Goal: Transaction & Acquisition: Purchase product/service

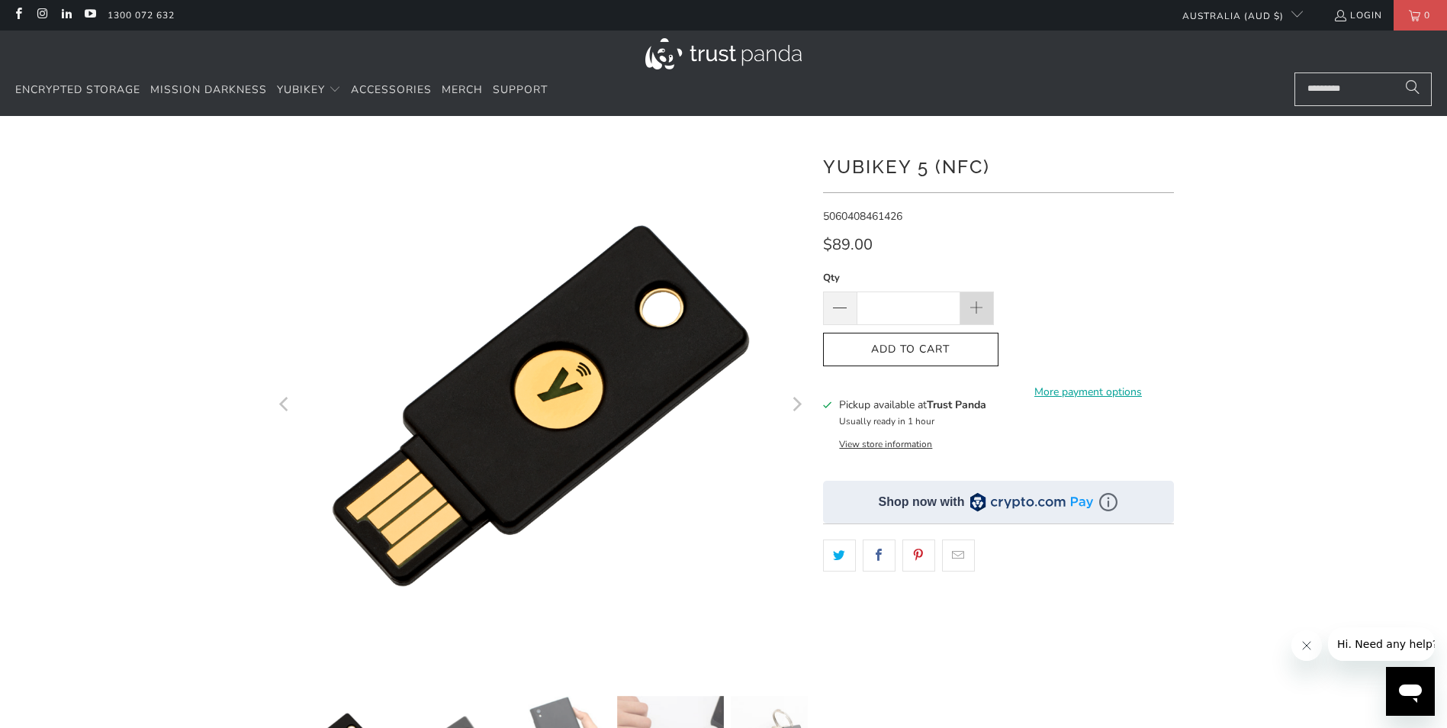
click at [974, 307] on span at bounding box center [976, 309] width 17 height 17
type input "*"
click at [480, 92] on span "Merch" at bounding box center [462, 89] width 41 height 14
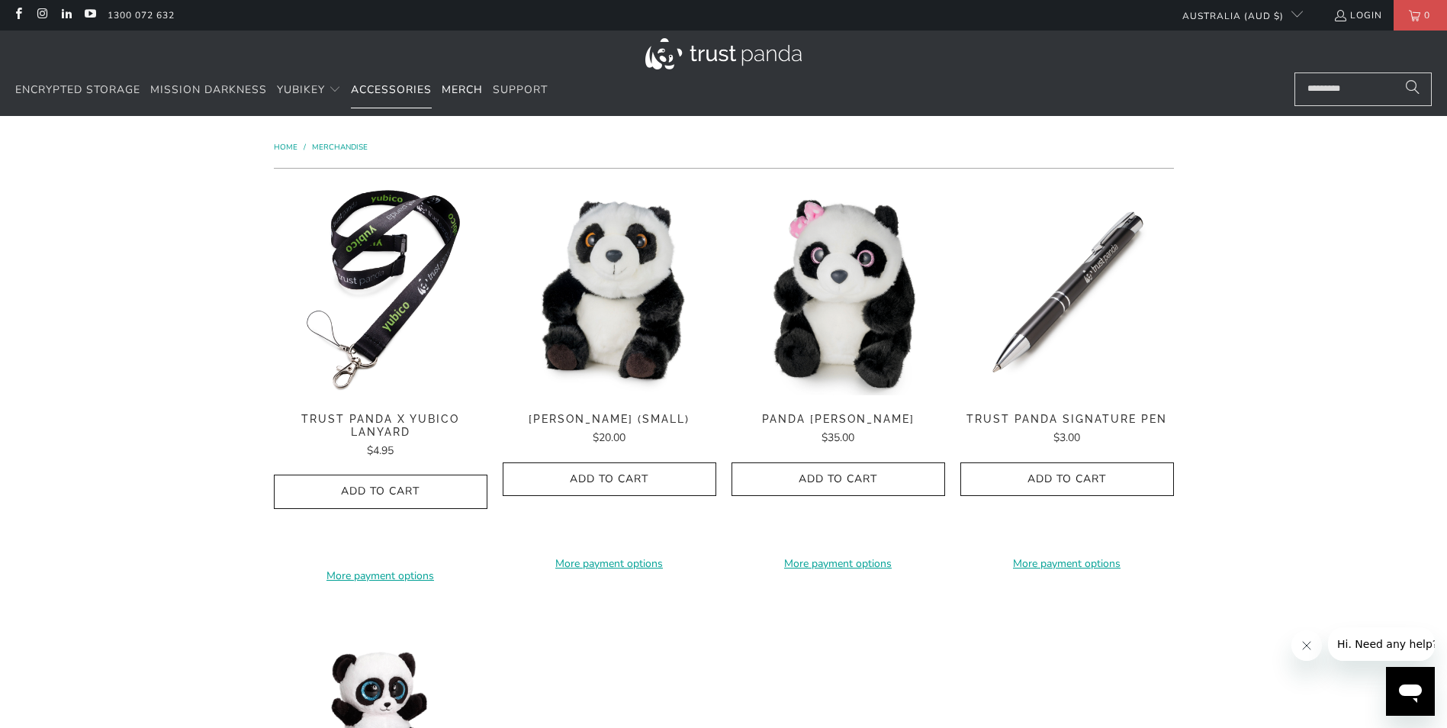
click at [385, 90] on span "Accessories" at bounding box center [391, 89] width 81 height 14
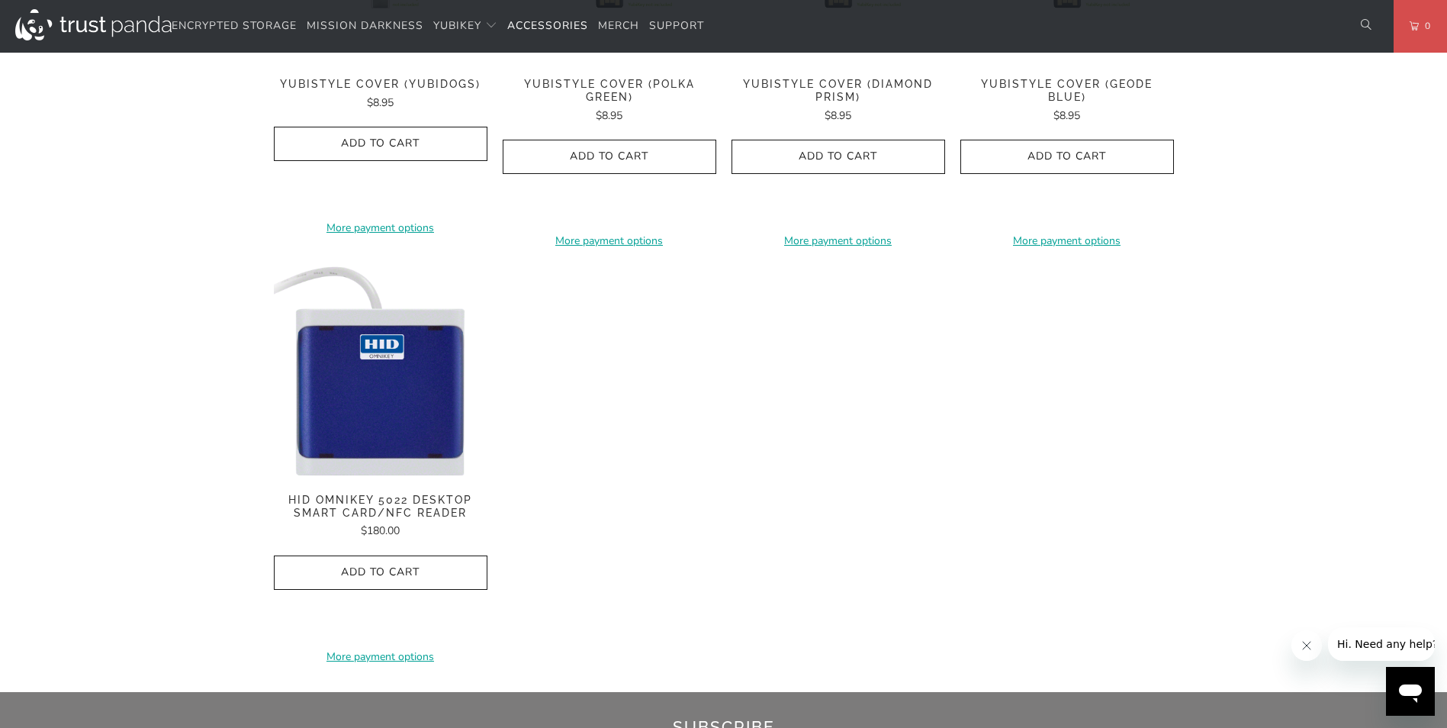
scroll to position [1221, 0]
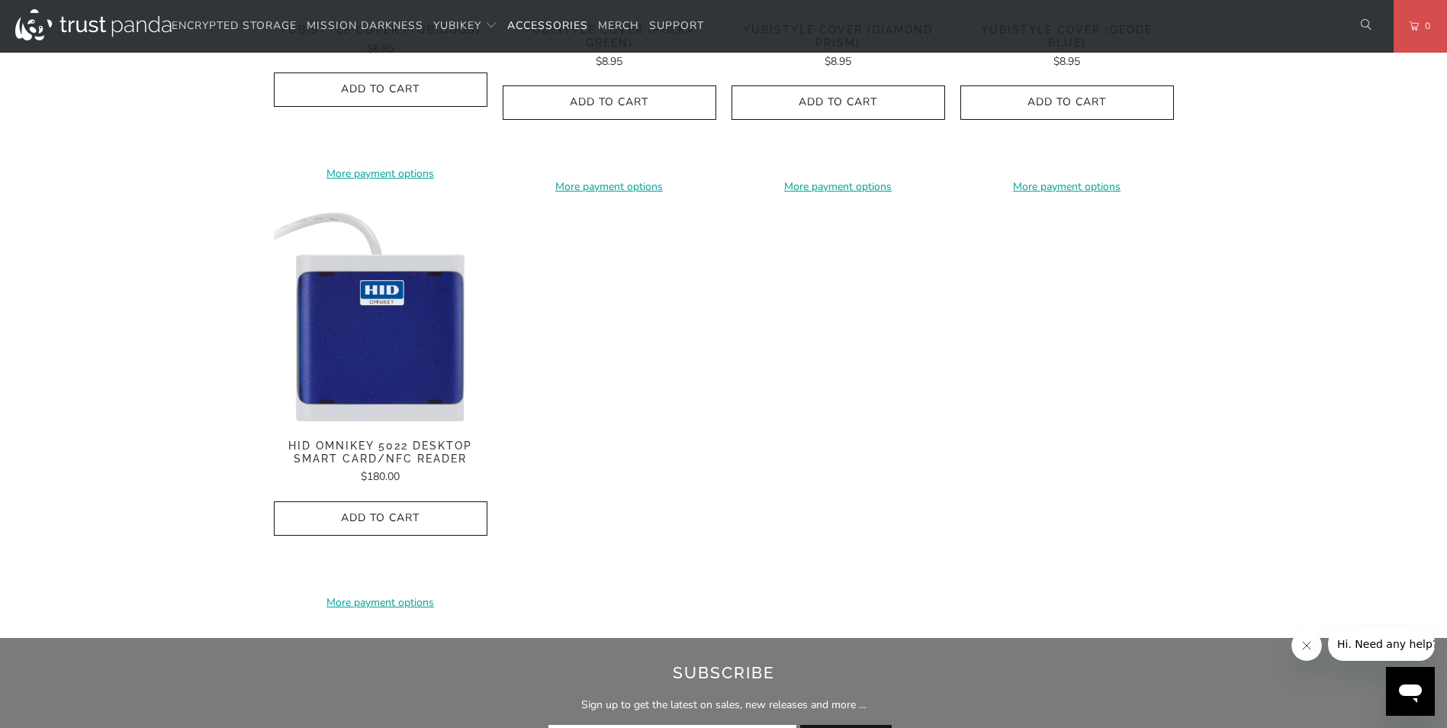
click at [388, 333] on img at bounding box center [381, 318] width 214 height 214
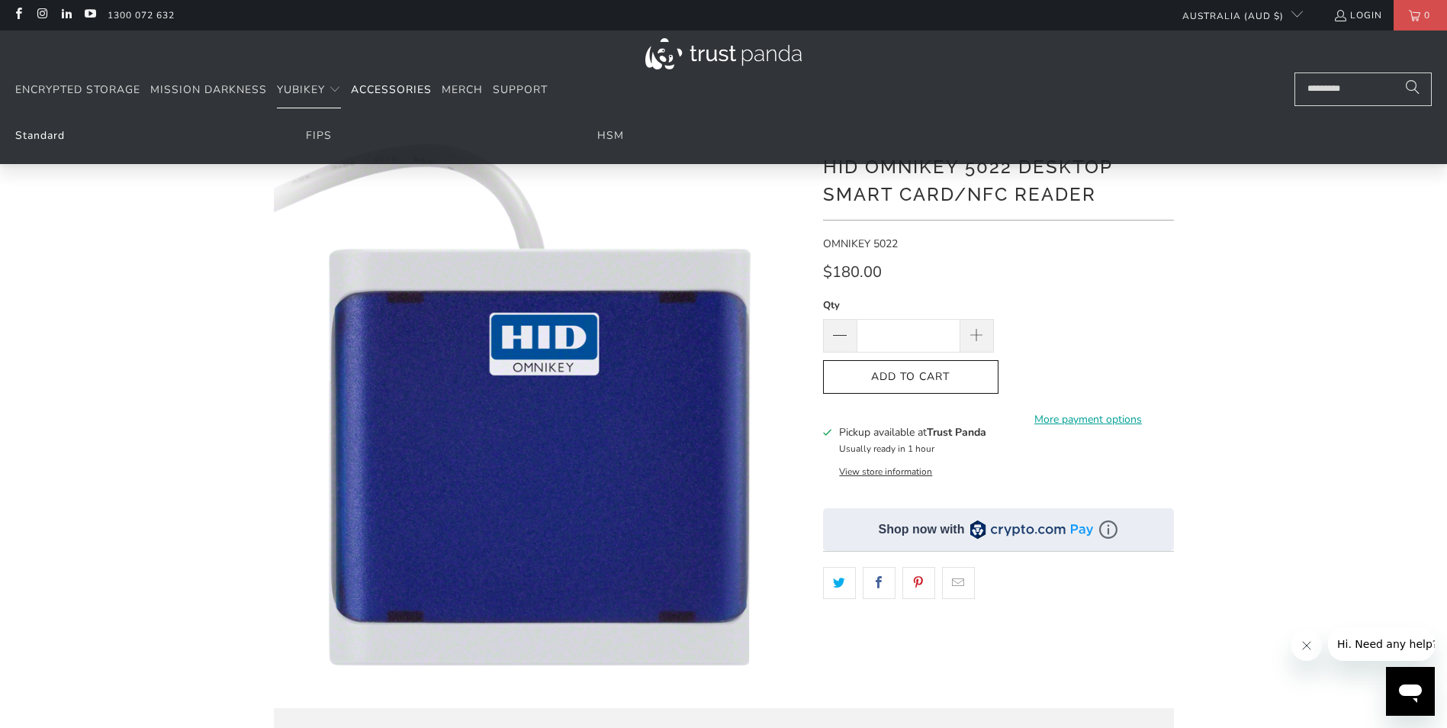
click at [37, 134] on link "Standard" at bounding box center [40, 135] width 50 height 14
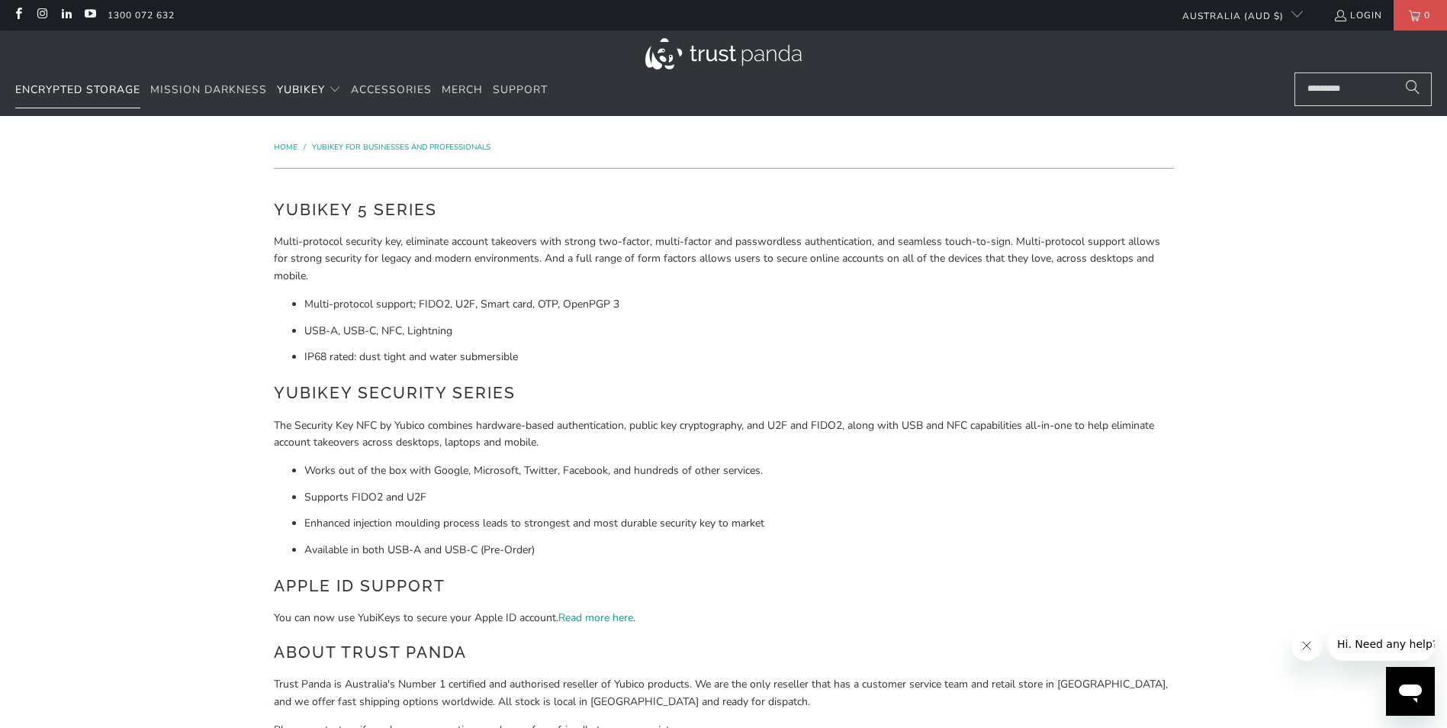
click at [103, 94] on span "Encrypted Storage" at bounding box center [77, 89] width 125 height 14
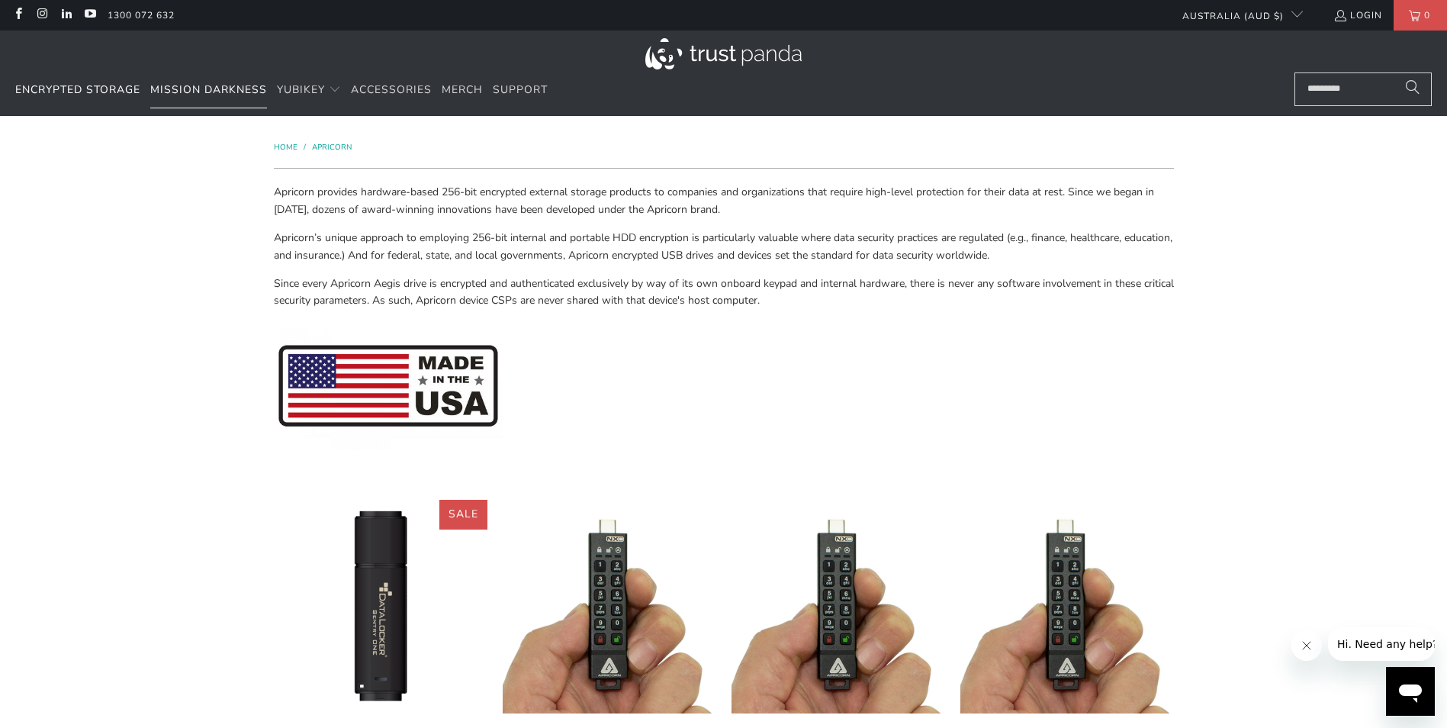
click at [212, 90] on span "Mission Darkness" at bounding box center [208, 89] width 117 height 14
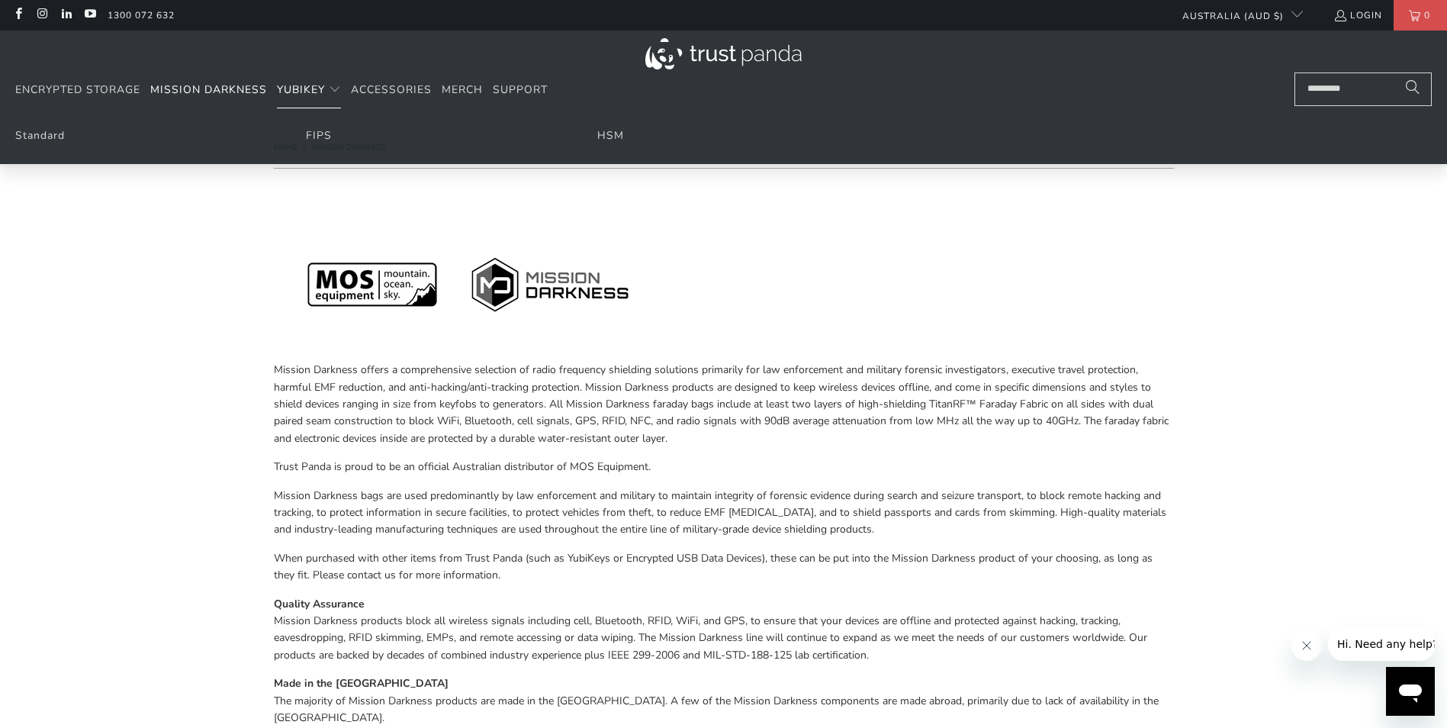
click at [307, 93] on span "YubiKey" at bounding box center [301, 89] width 48 height 14
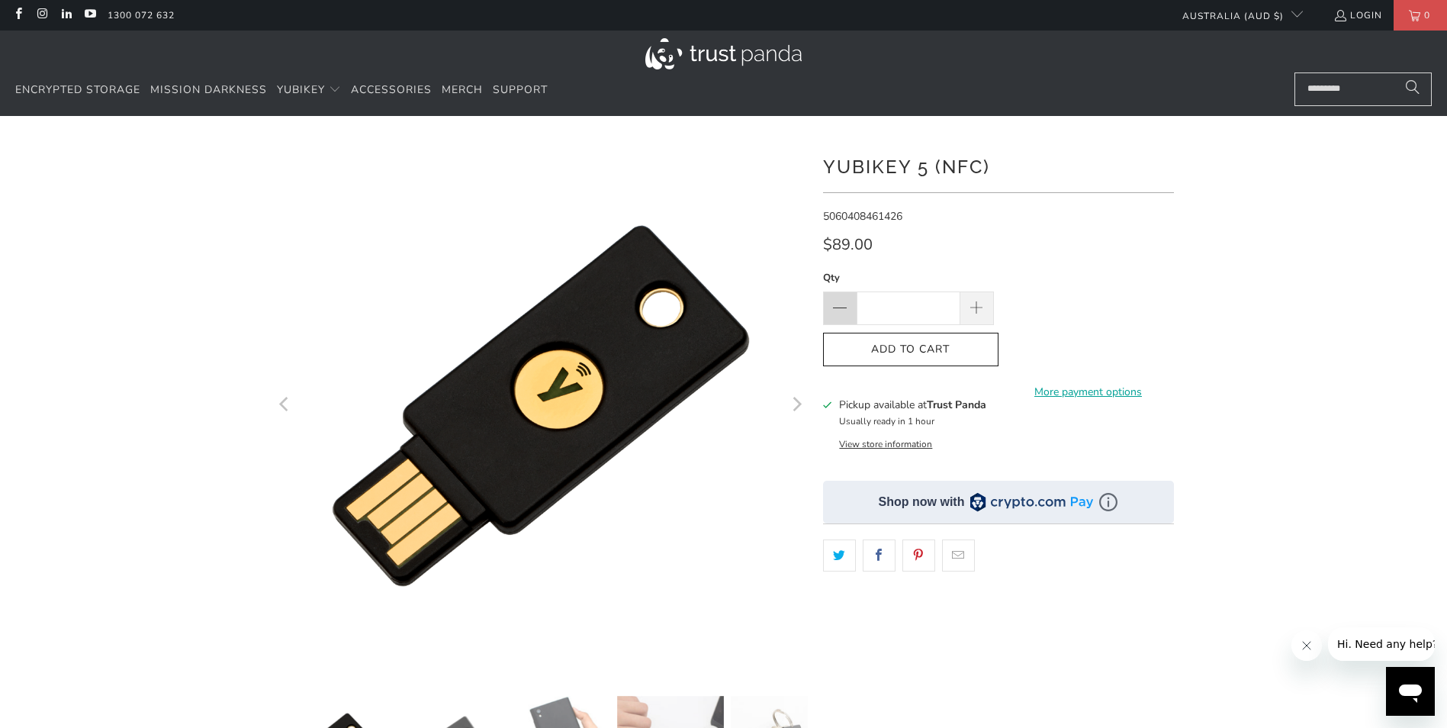
click at [840, 306] on span at bounding box center [840, 309] width 18 height 18
click at [896, 443] on button "View store information" at bounding box center [885, 444] width 93 height 12
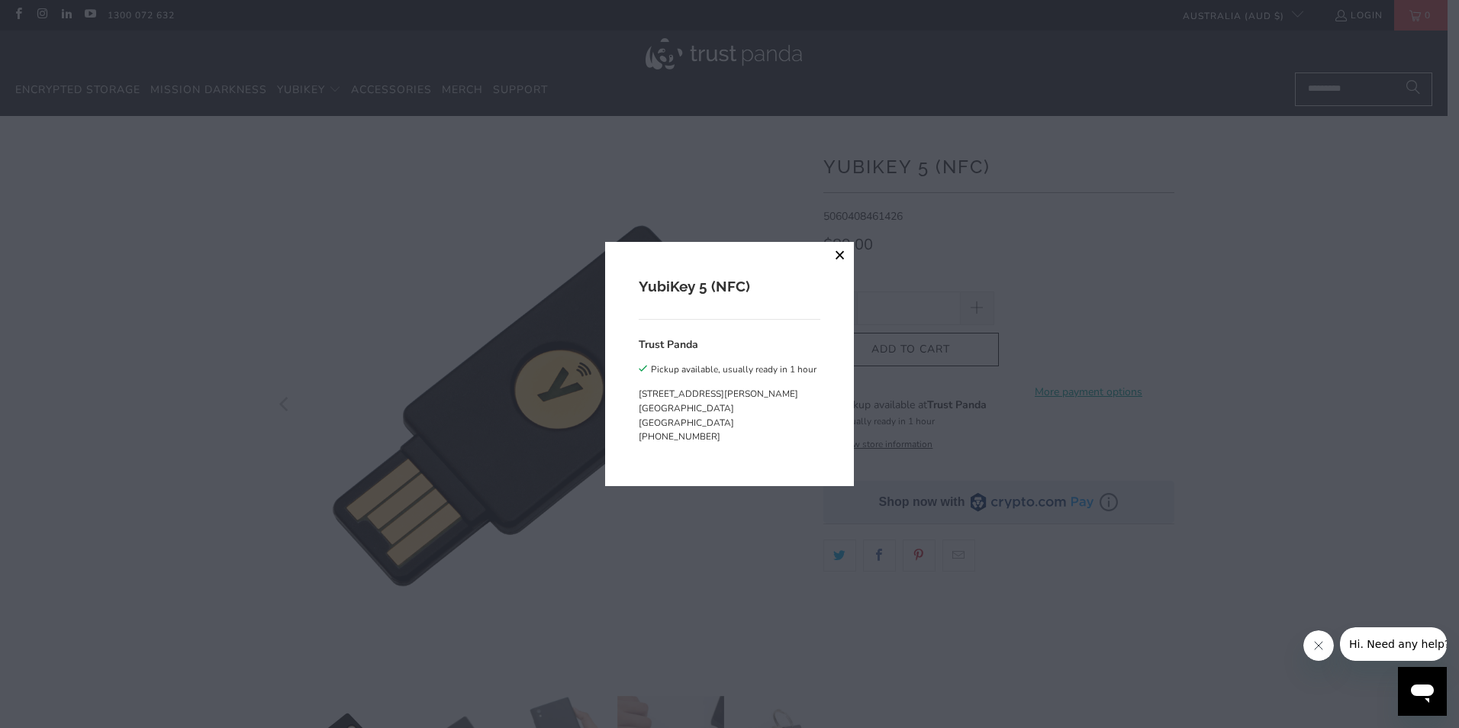
click at [836, 255] on button "close" at bounding box center [839, 255] width 27 height 27
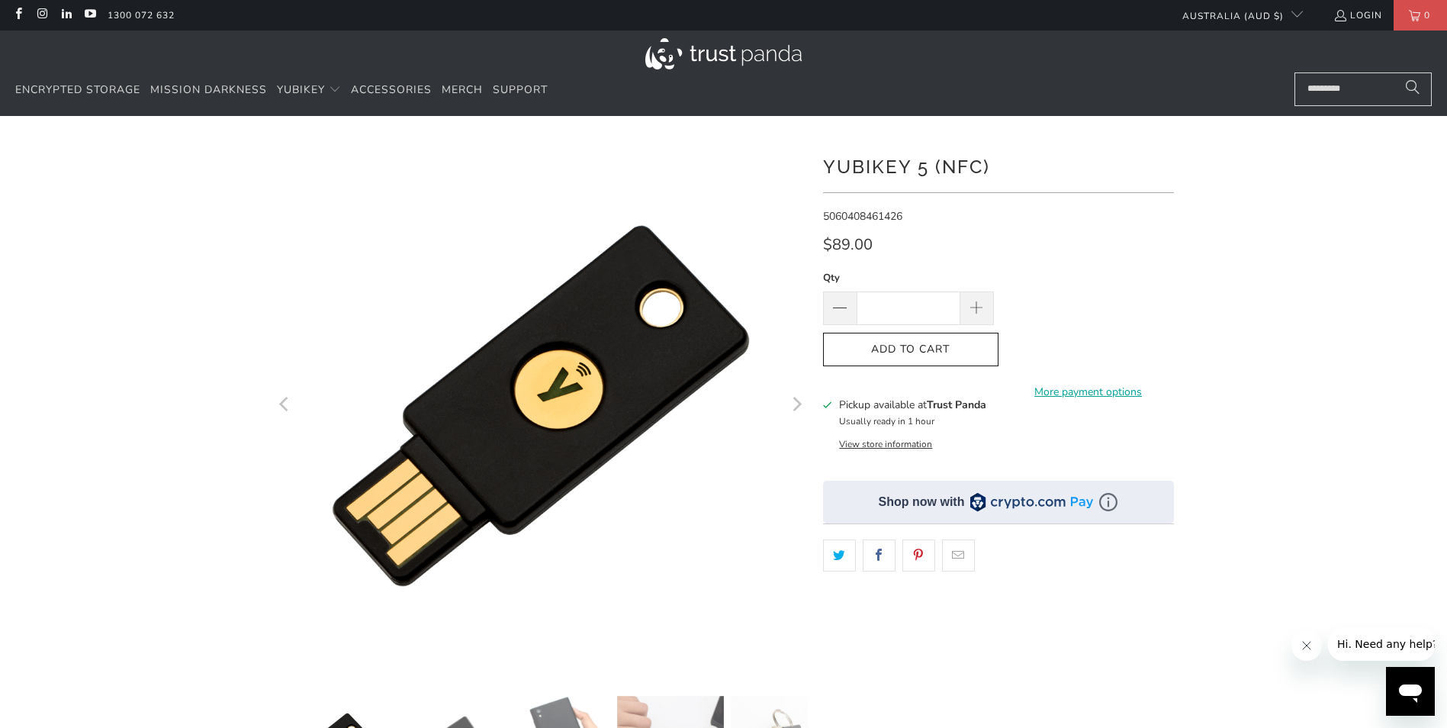
click at [833, 406] on div "Pickup available at Trust Panda Usually ready in 1 hour View store information" at bounding box center [998, 423] width 351 height 53
click at [829, 404] on icon at bounding box center [827, 404] width 9 height 7
click at [976, 309] on span at bounding box center [976, 309] width 17 height 17
click at [975, 308] on span at bounding box center [976, 309] width 17 height 17
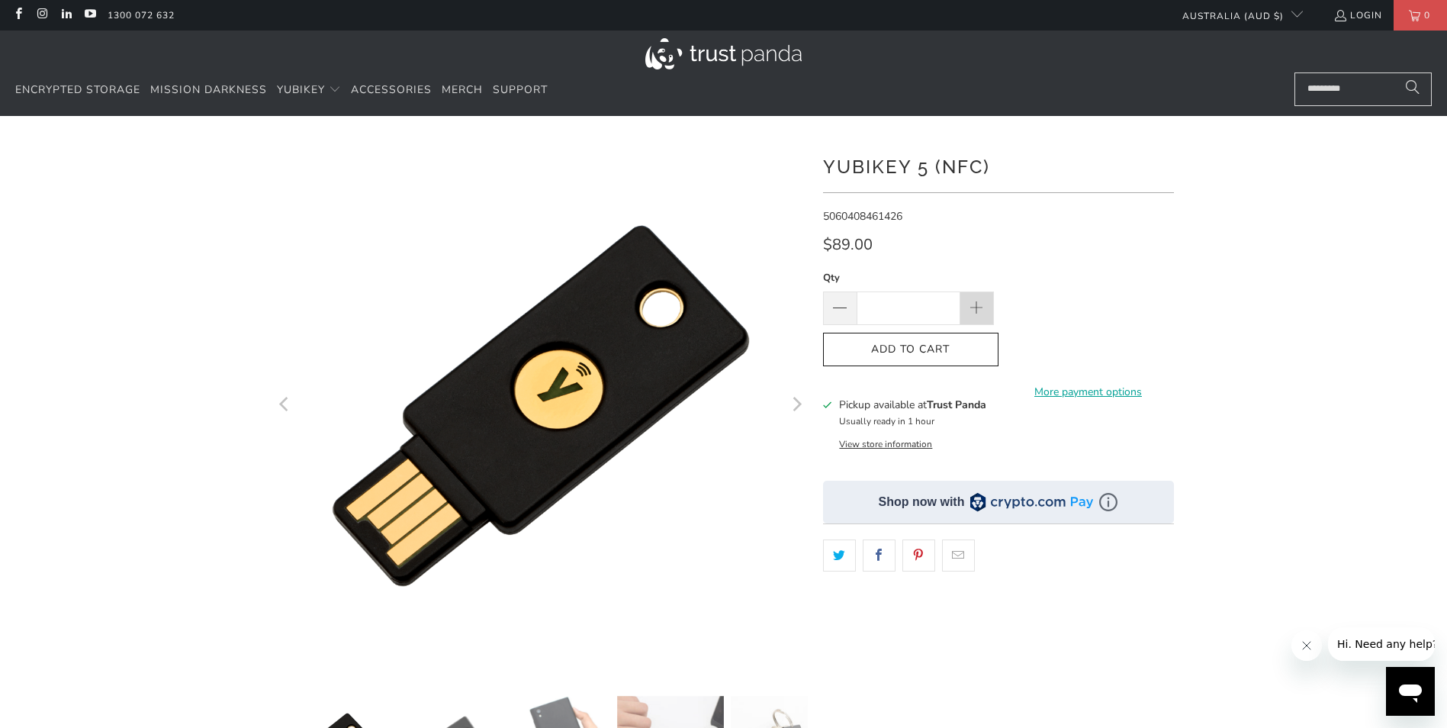
click at [975, 308] on span at bounding box center [976, 309] width 17 height 17
type input "*"
click at [925, 352] on span "Add to Cart" at bounding box center [910, 349] width 143 height 13
click at [1365, 14] on link "Login" at bounding box center [1358, 15] width 49 height 17
